Goal: Task Accomplishment & Management: Manage account settings

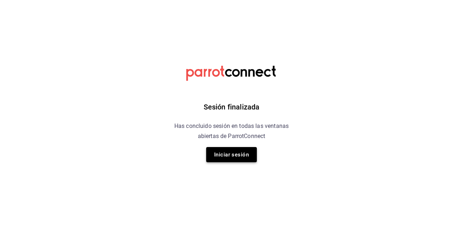
click at [218, 159] on button "Iniciar sesión" at bounding box center [231, 154] width 51 height 15
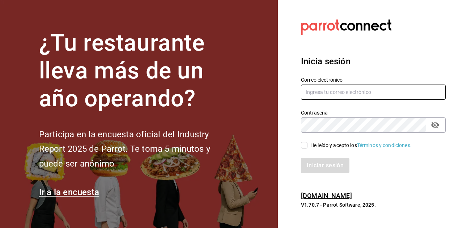
click at [350, 94] on input "text" at bounding box center [373, 92] width 145 height 15
type input "[EMAIL_ADDRESS][DOMAIN_NAME]"
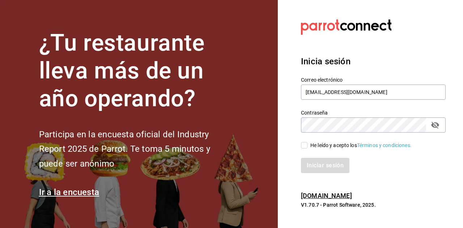
click at [306, 146] on input "He leído y acepto los Términos y condiciones." at bounding box center [304, 145] width 7 height 7
checkbox input "true"
click at [313, 169] on button "Iniciar sesión" at bounding box center [325, 165] width 49 height 15
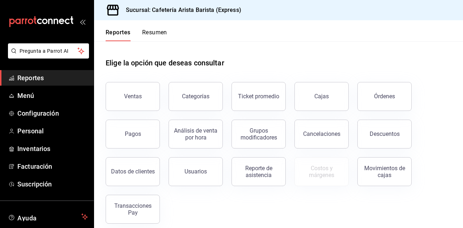
click at [155, 35] on button "Resumen" at bounding box center [154, 35] width 25 height 12
click at [154, 25] on div "Reportes Resumen" at bounding box center [130, 30] width 73 height 21
click at [154, 28] on div "Reportes Resumen" at bounding box center [130, 30] width 73 height 21
click at [153, 33] on button "Resumen" at bounding box center [154, 35] width 25 height 12
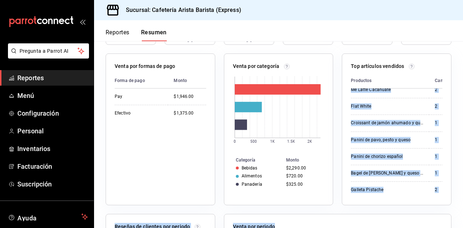
scroll to position [231, 0]
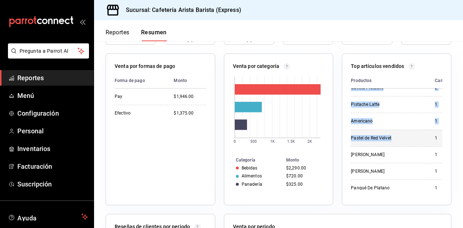
drag, startPoint x: 382, startPoint y: 184, endPoint x: 388, endPoint y: 134, distance: 50.0
click at [388, 134] on tbody "Latte 5 $380.00 Dirty Orxata 4 $330.00 Pumpkin Spice Latte 4 $320.00 Bagel de M…" at bounding box center [416, 29] width 130 height 333
click at [388, 135] on div "Pastel de Red Velvet" at bounding box center [387, 138] width 72 height 6
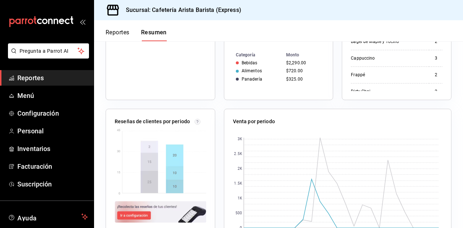
scroll to position [0, 0]
